Goal: Task Accomplishment & Management: Complete application form

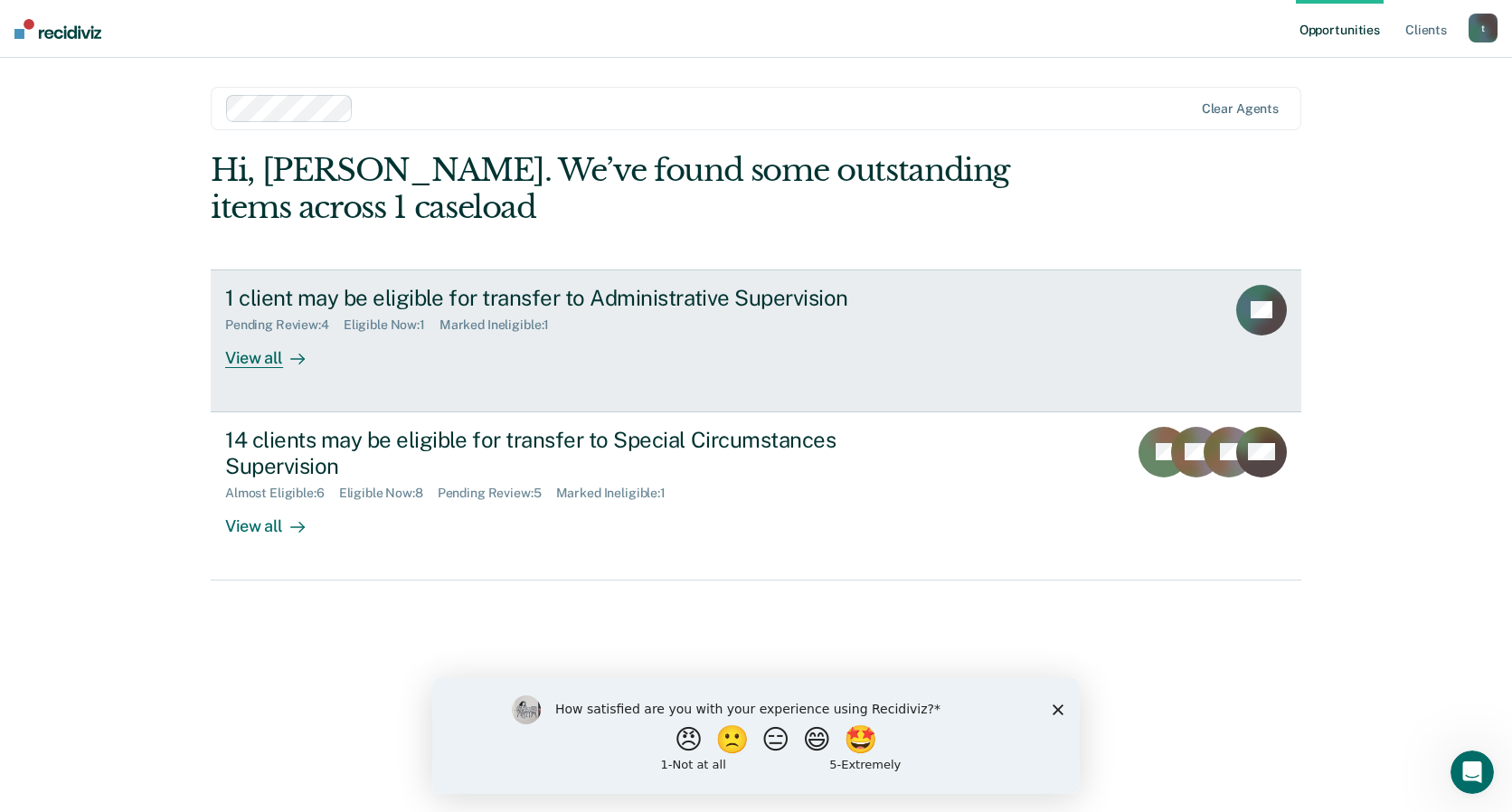
click at [244, 368] on div "View all" at bounding box center [275, 349] width 102 height 35
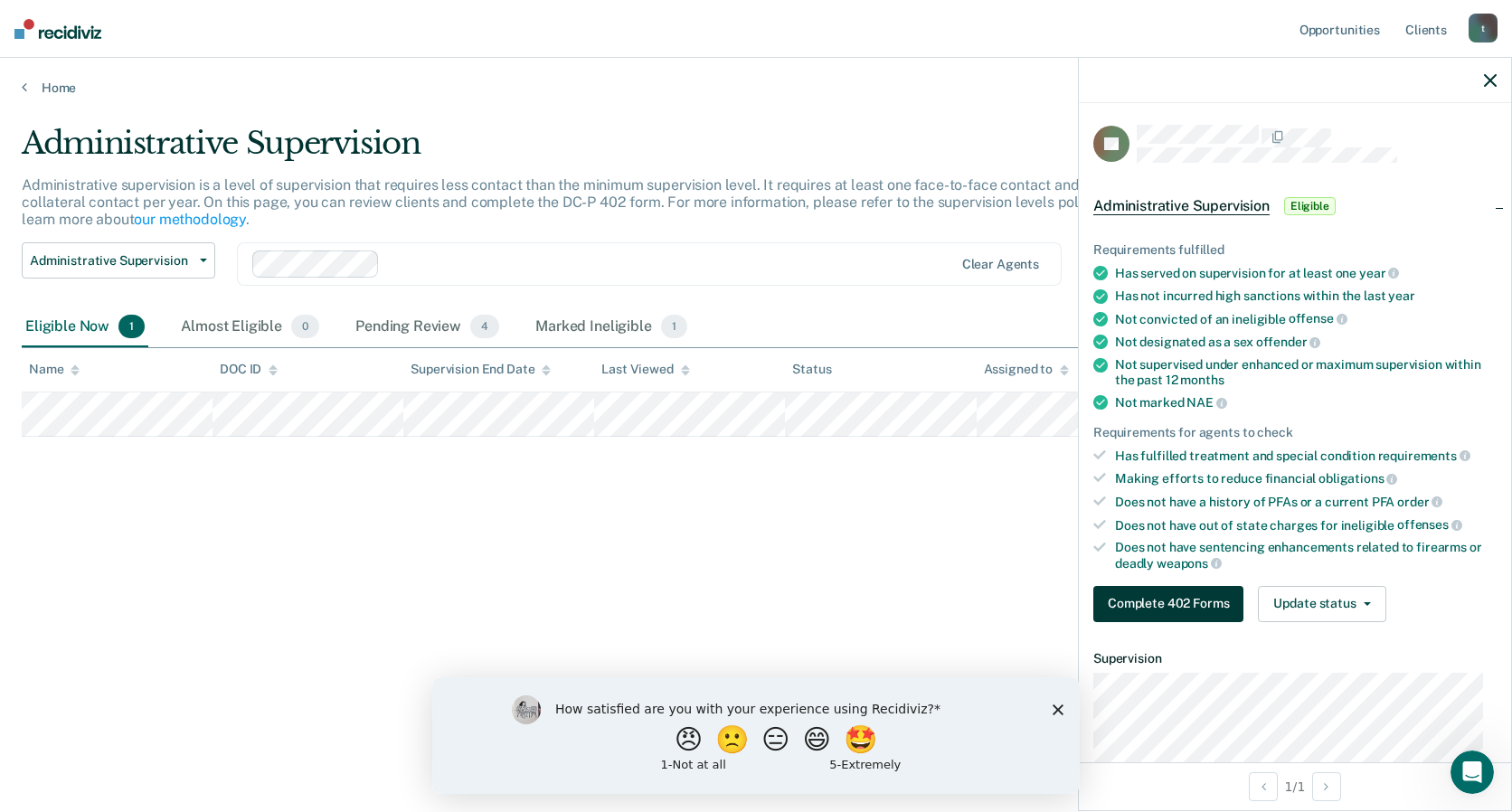
click at [1169, 610] on button "Complete 402 Forms" at bounding box center [1168, 604] width 150 height 36
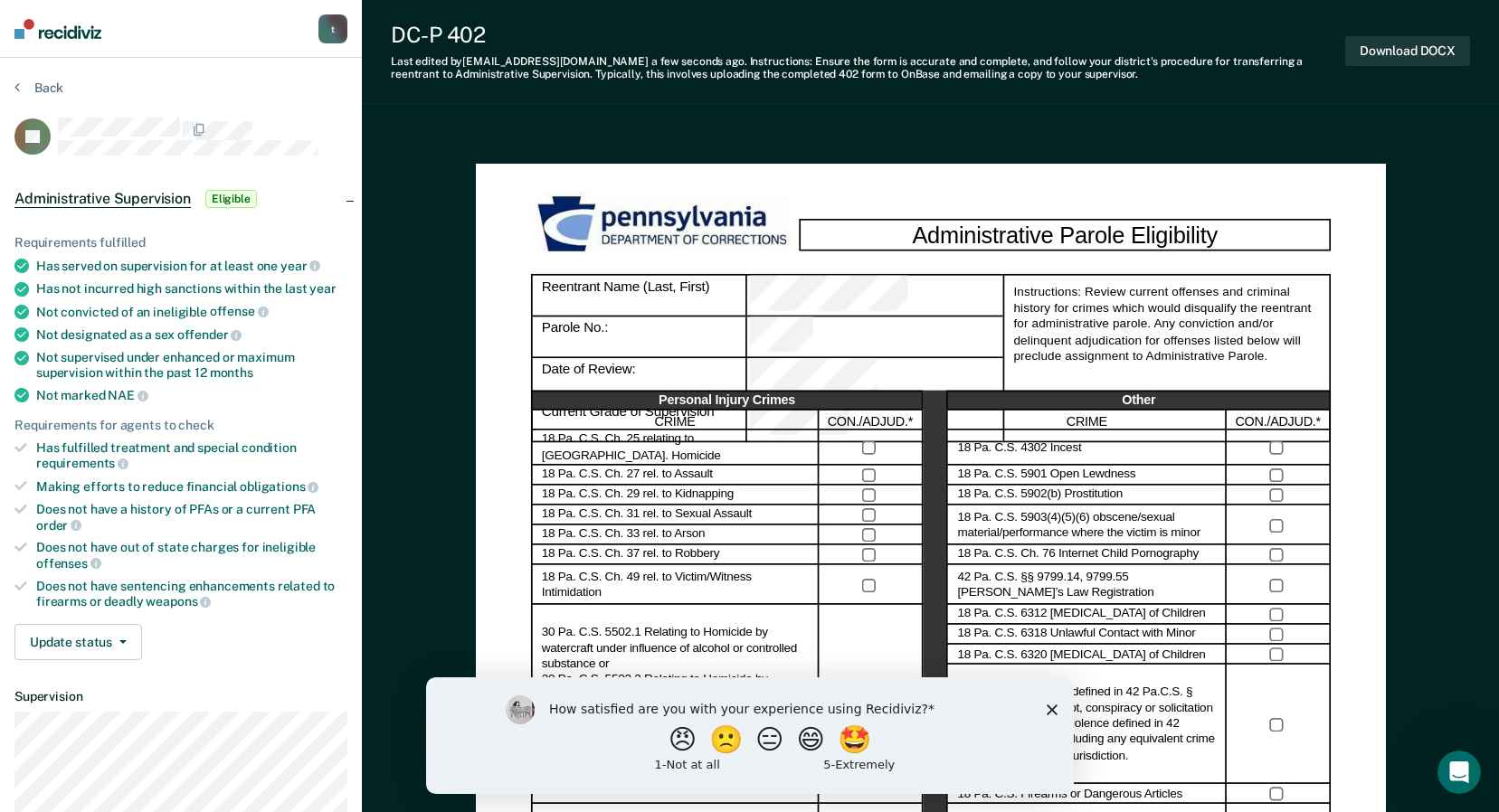
drag, startPoint x: 1428, startPoint y: 1, endPoint x: 962, endPoint y: 115, distance: 479.7
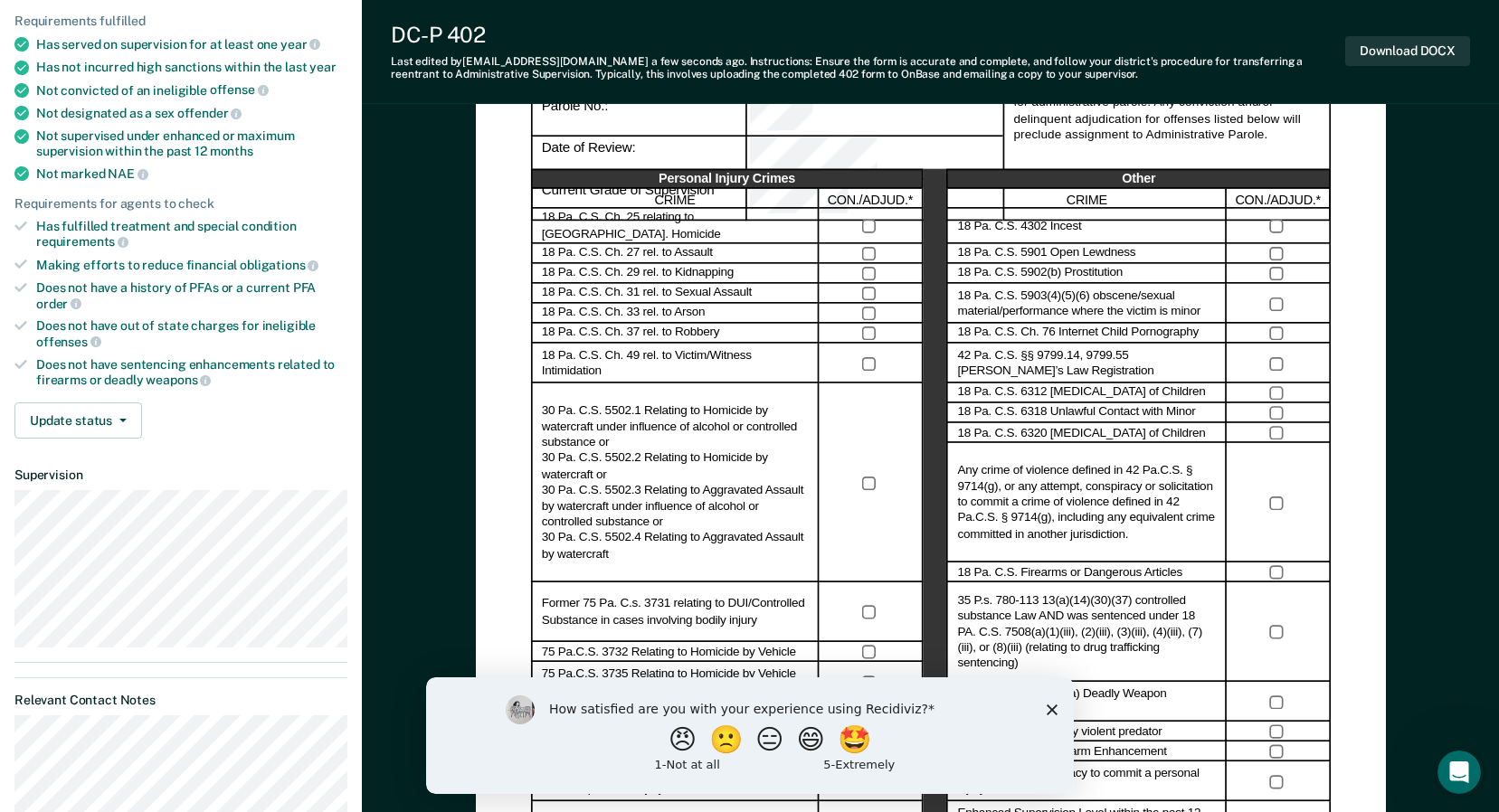
scroll to position [633, 0]
